Goal: Go to known website: Go to known website

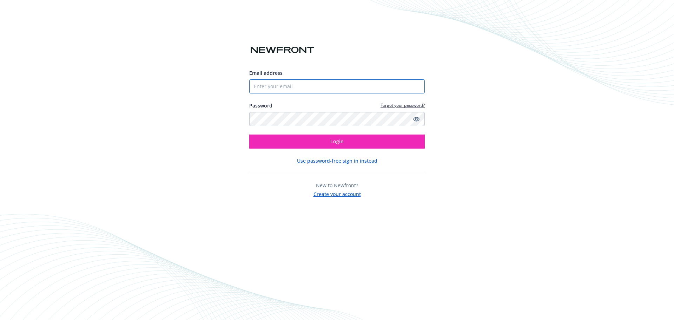
click at [276, 88] on input "Email address" at bounding box center [336, 86] width 175 height 14
type input "gaby.wright@newfront.com"
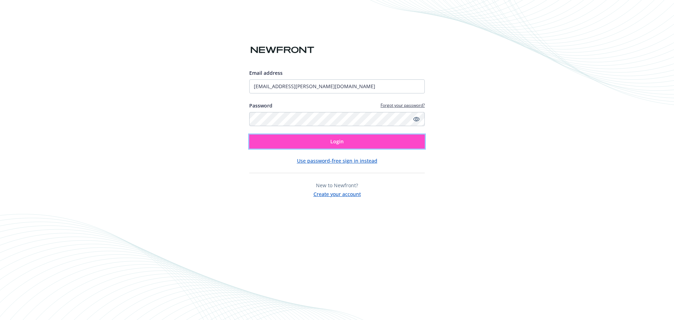
click at [317, 144] on button "Login" at bounding box center [336, 141] width 175 height 14
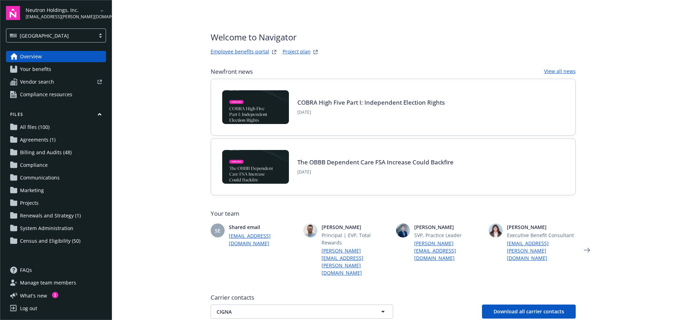
click at [235, 50] on link "Employee benefits portal" at bounding box center [240, 52] width 59 height 8
